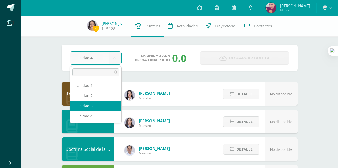
select select "Unidad 3"
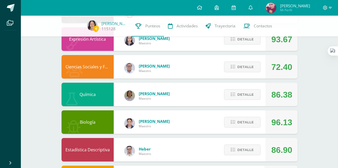
scroll to position [249, 0]
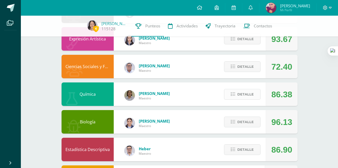
click at [234, 96] on icon at bounding box center [233, 94] width 4 height 4
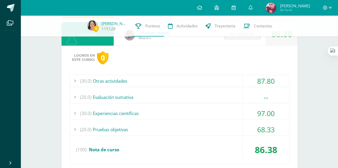
scroll to position [310, 0]
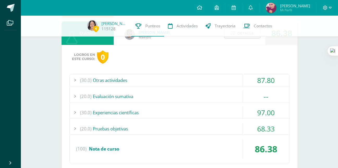
click at [208, 96] on div "(20.0) Evaluación sumativa" at bounding box center [180, 97] width 220 height 12
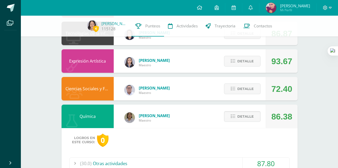
scroll to position [226, 0]
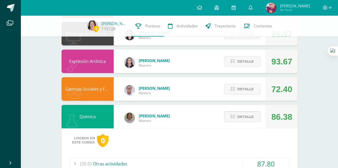
click at [237, 120] on button "Detalle" at bounding box center [242, 116] width 37 height 11
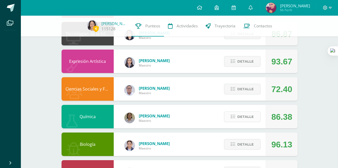
scroll to position [280, 0]
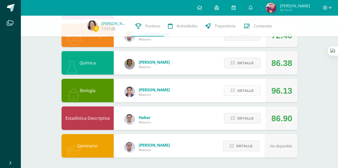
click at [244, 94] on span "Detalle" at bounding box center [246, 91] width 16 height 10
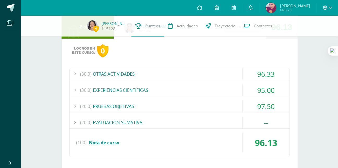
scroll to position [344, 0]
click at [208, 87] on div "(30.0) EXPERIENCIAS CIENTÍFICAS" at bounding box center [180, 90] width 220 height 12
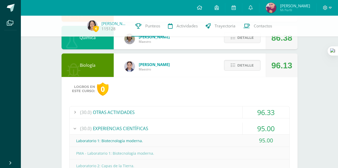
click at [246, 66] on span "Detalle" at bounding box center [246, 66] width 16 height 10
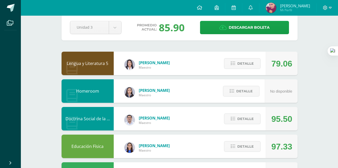
scroll to position [0, 0]
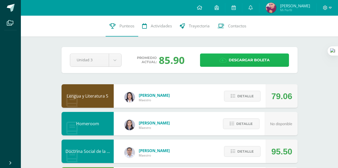
click at [217, 57] on link "Descargar boleta" at bounding box center [244, 60] width 89 height 13
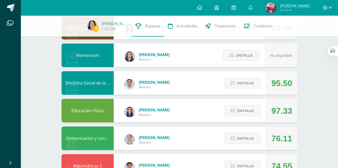
scroll to position [67, 0]
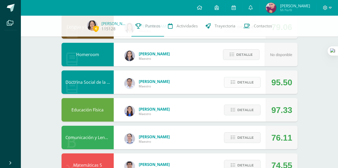
click at [238, 81] on button "Detalle" at bounding box center [242, 82] width 37 height 11
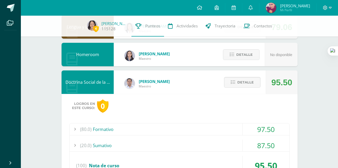
click at [220, 142] on div "(20.0) Sumativo" at bounding box center [180, 146] width 220 height 12
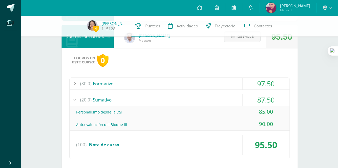
scroll to position [115, 0]
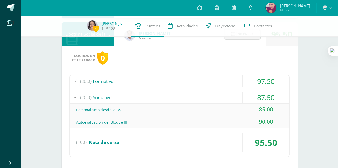
click at [227, 81] on div "(80.0) Formativo" at bounding box center [180, 81] width 220 height 12
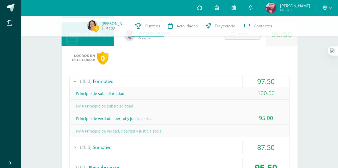
click at [242, 38] on span "Detalle" at bounding box center [246, 34] width 16 height 10
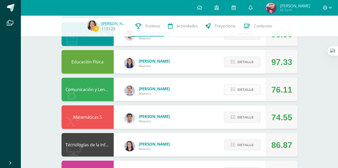
click at [245, 85] on span "Detalle" at bounding box center [246, 90] width 16 height 10
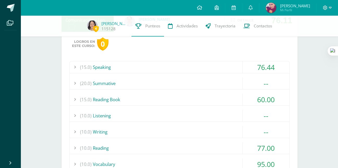
scroll to position [185, 0]
click at [214, 136] on div "(10.0) Writing" at bounding box center [180, 132] width 220 height 12
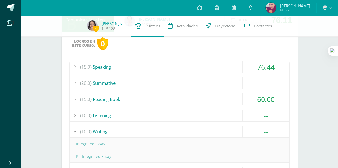
click at [212, 119] on div "(10.0) Listening" at bounding box center [180, 116] width 220 height 12
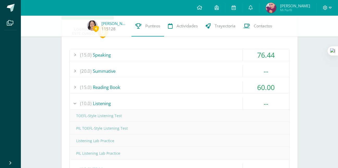
scroll to position [196, 0]
click at [223, 91] on div "(15.0) Reading Book" at bounding box center [180, 88] width 220 height 12
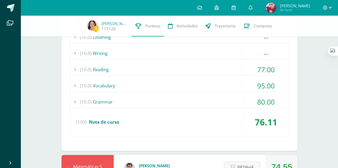
scroll to position [318, 0]
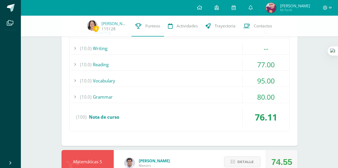
click at [235, 78] on div "(10.0) Vocabulary" at bounding box center [180, 81] width 220 height 12
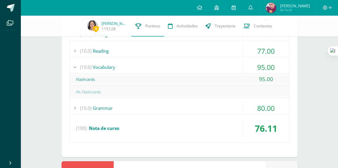
scroll to position [280, 0]
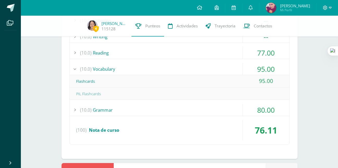
click at [231, 54] on div "(10.0) Reading" at bounding box center [180, 53] width 220 height 12
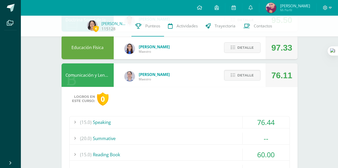
scroll to position [128, 0]
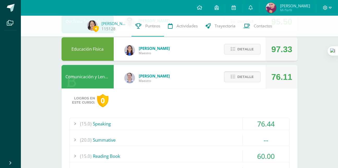
click at [232, 79] on icon at bounding box center [233, 77] width 4 height 4
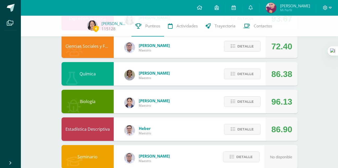
scroll to position [280, 0]
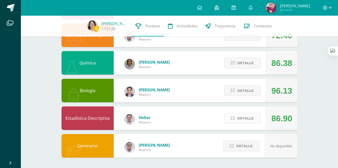
click at [248, 115] on span "Detalle" at bounding box center [246, 119] width 16 height 10
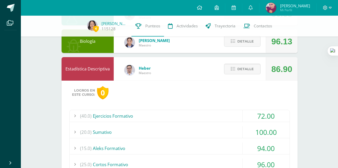
scroll to position [330, 0]
click at [225, 116] on div "(40.0) Ejercicios Formativo" at bounding box center [180, 116] width 220 height 12
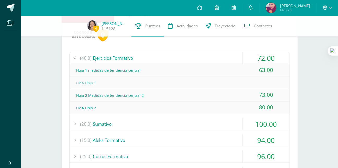
scroll to position [388, 0]
click at [118, 105] on div "PMA Hoja 2" at bounding box center [180, 108] width 220 height 12
drag, startPoint x: 118, startPoint y: 105, endPoint x: 93, endPoint y: 80, distance: 34.9
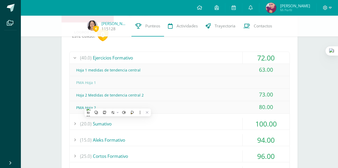
click at [93, 80] on div "Hoja 1 medidas de tendencia central 63.00 PMA Hoja 1" at bounding box center [180, 89] width 220 height 50
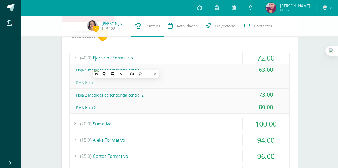
click at [93, 80] on div "PMA Hoja 1" at bounding box center [180, 83] width 220 height 12
